Goal: Task Accomplishment & Management: Use online tool/utility

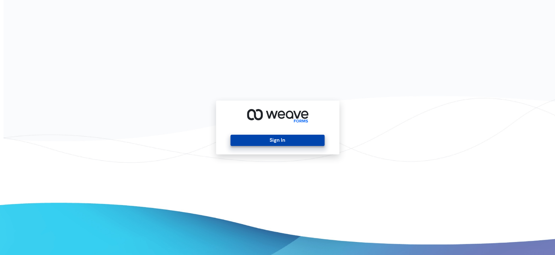
click at [257, 139] on button "Sign In" at bounding box center [277, 140] width 94 height 11
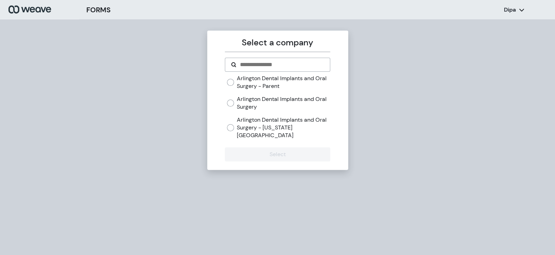
click at [288, 99] on label "Arlington Dental Implants and Oral Surgery" at bounding box center [283, 102] width 93 height 15
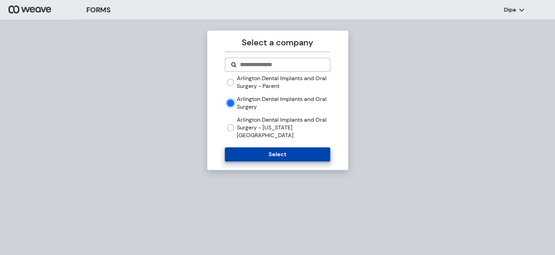
click at [295, 150] on button "Select" at bounding box center [277, 155] width 105 height 14
